Goal: Task Accomplishment & Management: Manage account settings

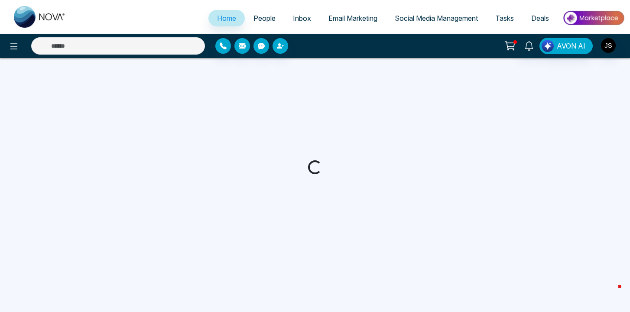
click at [539, 17] on span "Deals" at bounding box center [540, 18] width 18 height 9
select select "*"
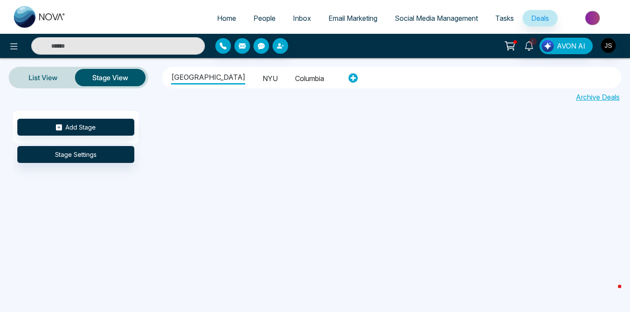
click at [263, 73] on li "NYU" at bounding box center [270, 77] width 15 height 15
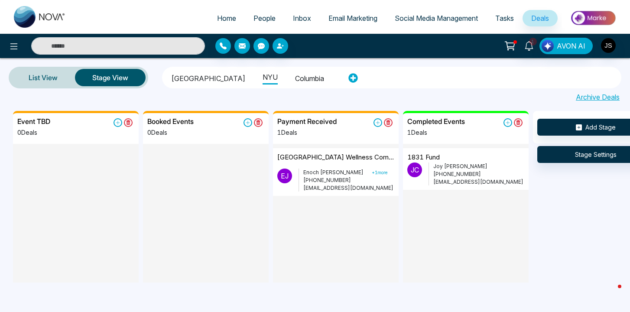
click at [295, 77] on li "Columbia" at bounding box center [309, 77] width 29 height 15
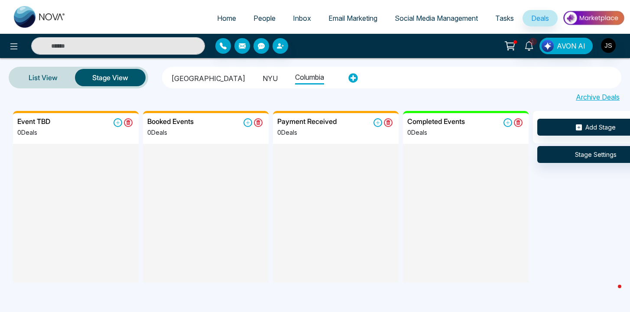
click at [263, 77] on li "NYU" at bounding box center [270, 77] width 15 height 15
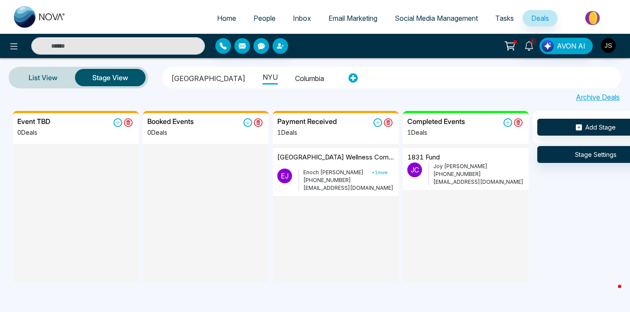
click at [295, 76] on li "Columbia" at bounding box center [309, 77] width 29 height 15
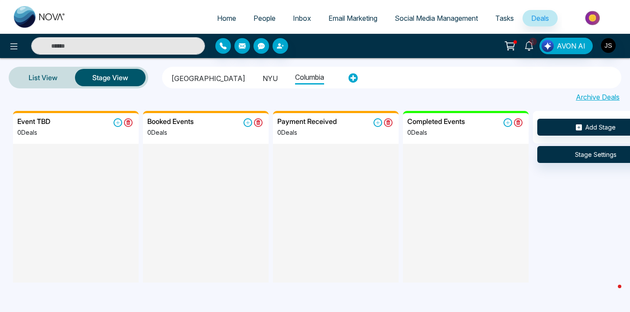
click at [263, 76] on ul "Cornell University NYU Columbia" at bounding box center [253, 77] width 177 height 19
click at [295, 74] on li "Columbia" at bounding box center [309, 76] width 29 height 16
click at [261, 75] on ul "Cornell University NYU Columbia" at bounding box center [253, 77] width 177 height 19
click at [263, 79] on li "NYU" at bounding box center [270, 77] width 15 height 15
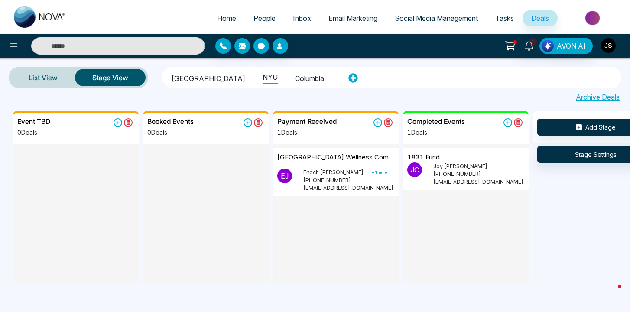
click at [611, 48] on img "button" at bounding box center [608, 45] width 15 height 15
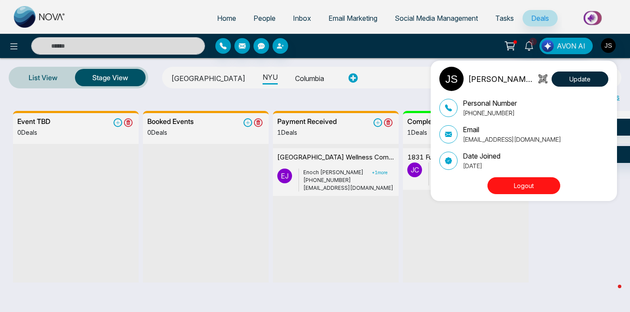
click at [495, 189] on button "Logout" at bounding box center [523, 185] width 73 height 17
